Goal: Check status

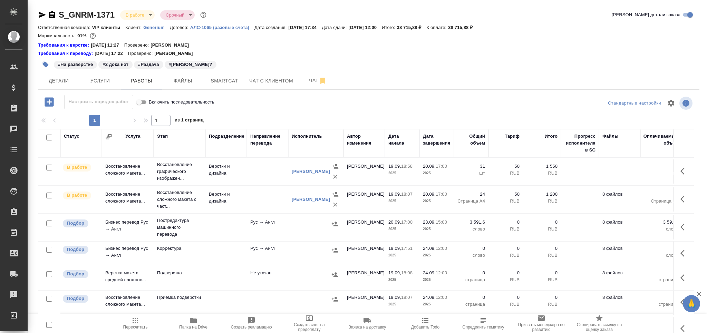
click at [140, 319] on span "Пересчитать" at bounding box center [135, 323] width 50 height 13
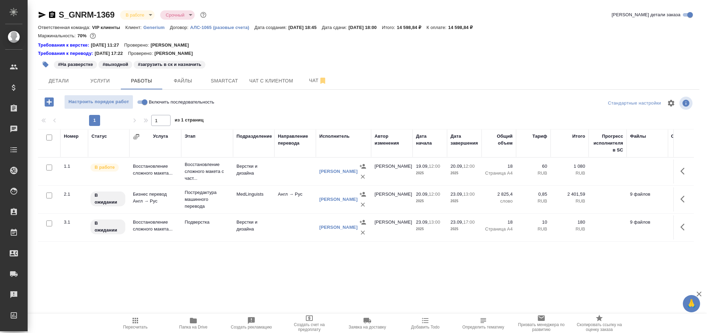
click at [145, 328] on span "Пересчитать" at bounding box center [135, 327] width 25 height 5
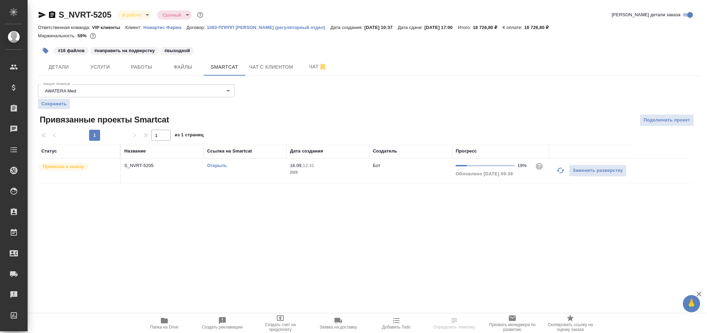
click at [561, 173] on icon "button" at bounding box center [561, 171] width 8 height 6
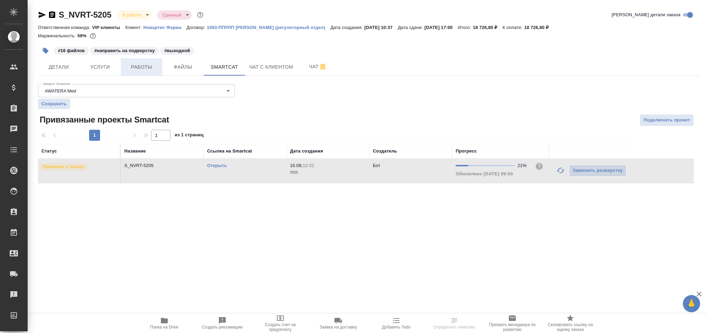
click at [145, 67] on span "Работы" at bounding box center [141, 67] width 33 height 9
